Goal: Task Accomplishment & Management: Manage account settings

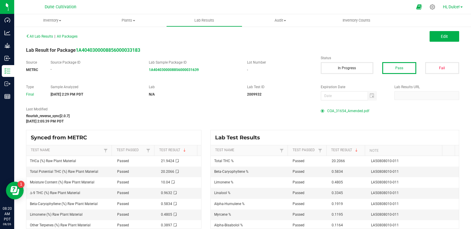
click at [455, 8] on span "Hi, Dulce!" at bounding box center [451, 6] width 17 height 5
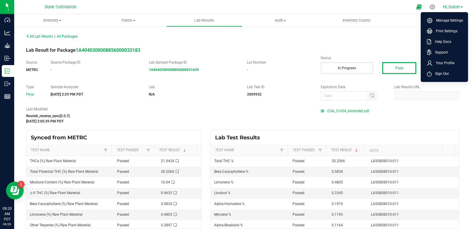
click at [455, 8] on span "Hi, Dulce!" at bounding box center [451, 6] width 17 height 5
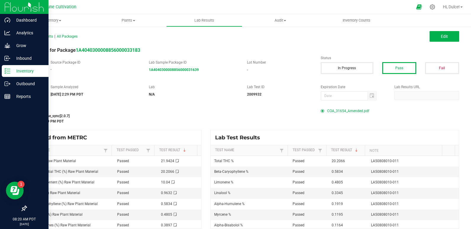
click at [12, 8] on img at bounding box center [24, 7] width 40 height 14
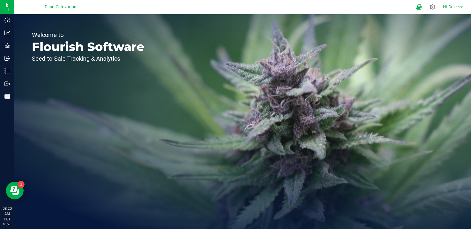
click at [462, 6] on link "Hi, Dulce!" at bounding box center [453, 7] width 25 height 6
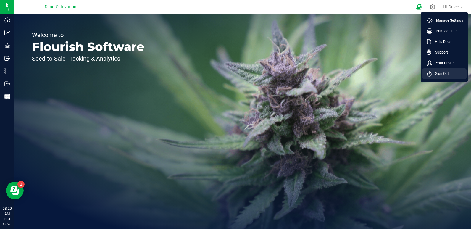
click at [450, 71] on li "Sign Out" at bounding box center [444, 73] width 44 height 11
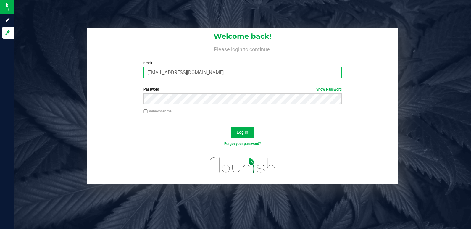
click at [173, 74] on input "[EMAIL_ADDRESS][DOMAIN_NAME]" at bounding box center [243, 72] width 198 height 11
type input "[DOMAIN_NAME][EMAIL_ADDRESS][DOMAIN_NAME]"
click at [248, 131] on span "Log In" at bounding box center [243, 132] width 12 height 5
